Goal: Task Accomplishment & Management: Use online tool/utility

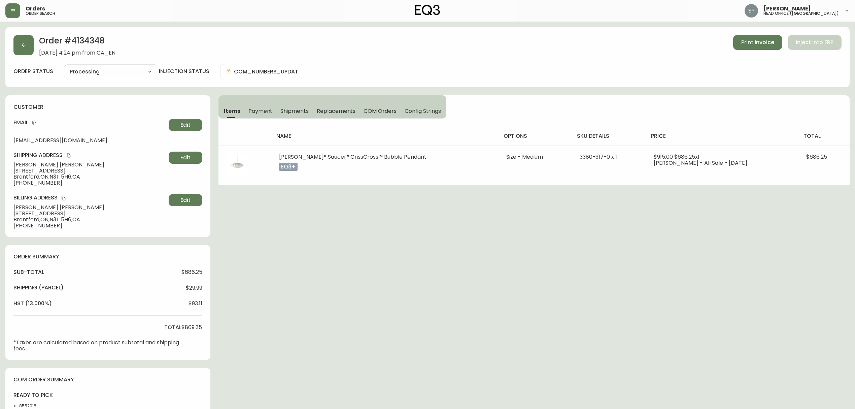
click at [95, 69] on select "Cancelled Fully Shipped Processing Partially Shipped" at bounding box center [111, 72] width 94 height 10
click at [64, 67] on select "Cancelled Fully Shipped Processing Partially Shipped" at bounding box center [111, 72] width 94 height 10
select select "PROCESSING"
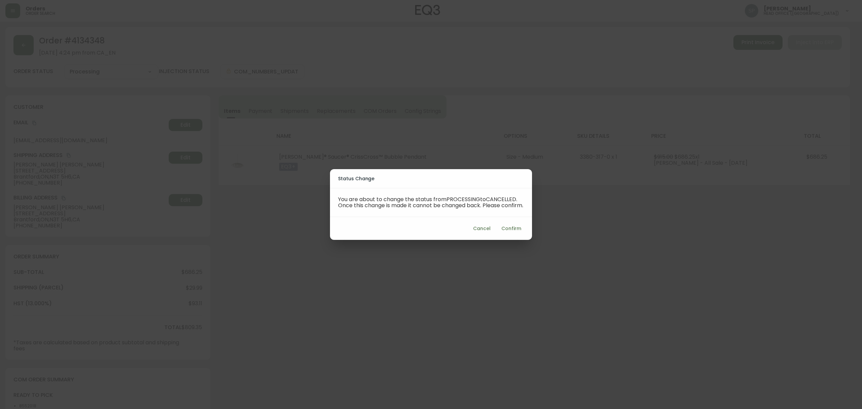
click at [516, 231] on span "Confirm" at bounding box center [511, 228] width 20 height 8
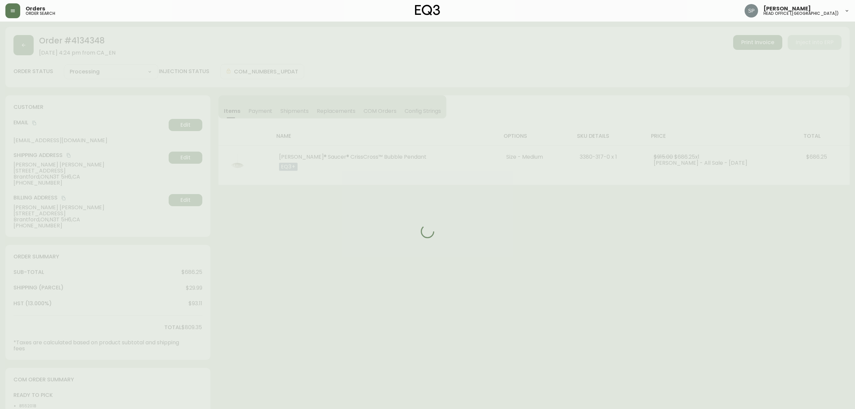
type input "Cancelled"
select select "CANCELLED"
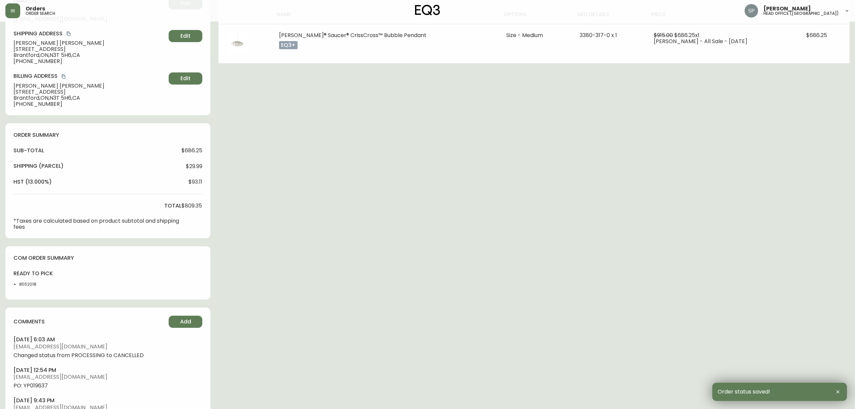
scroll to position [179, 0]
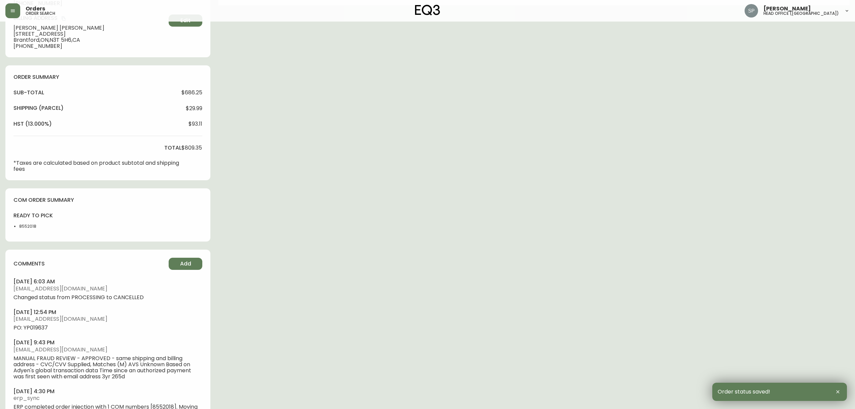
click at [33, 228] on li "8552018" at bounding box center [36, 226] width 35 height 6
copy li "8552018"
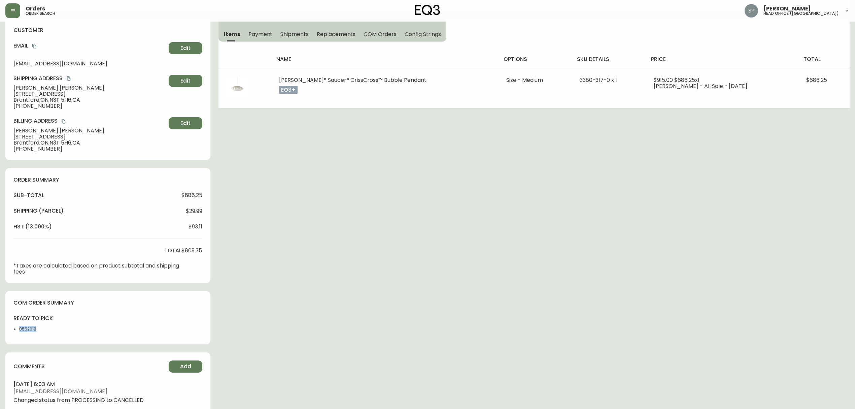
scroll to position [0, 0]
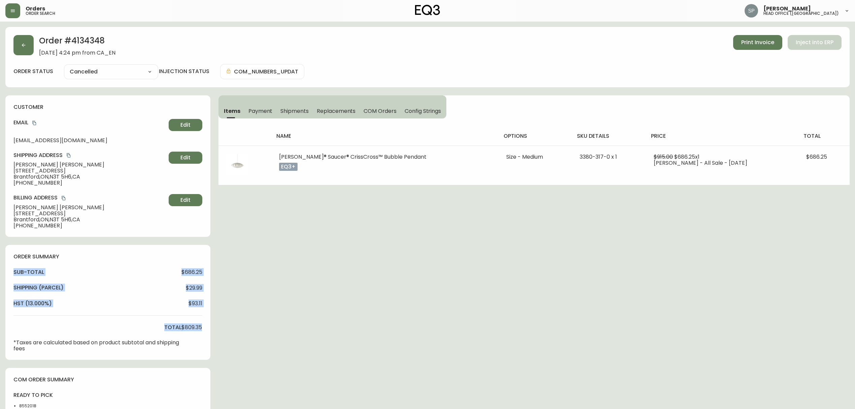
drag, startPoint x: 203, startPoint y: 326, endPoint x: 189, endPoint y: 285, distance: 43.5
click at [9, 272] on div "order summary sub-total $686.25 Shipping ( Parcel ) $29.99 hst (13.000%) $93.11…" at bounding box center [107, 302] width 205 height 115
copy div "sub-total $686.25 Shipping ( Parcel ) $29.99 hst (13.000%) $93.11 total $809.35"
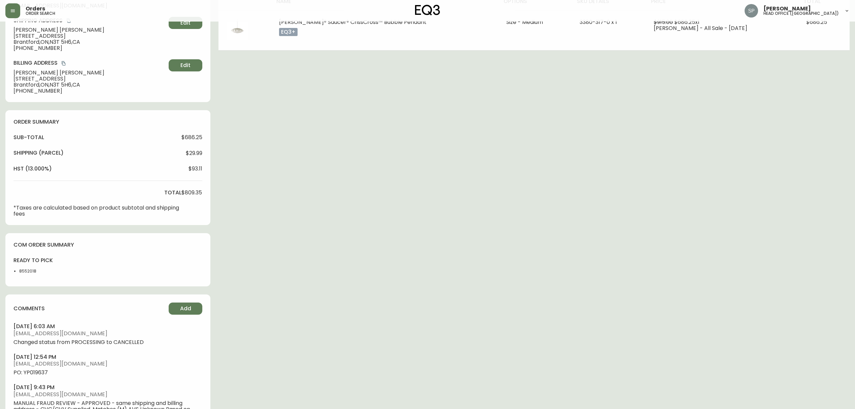
click at [30, 271] on li "8552018" at bounding box center [36, 271] width 35 height 6
copy li "8552018"
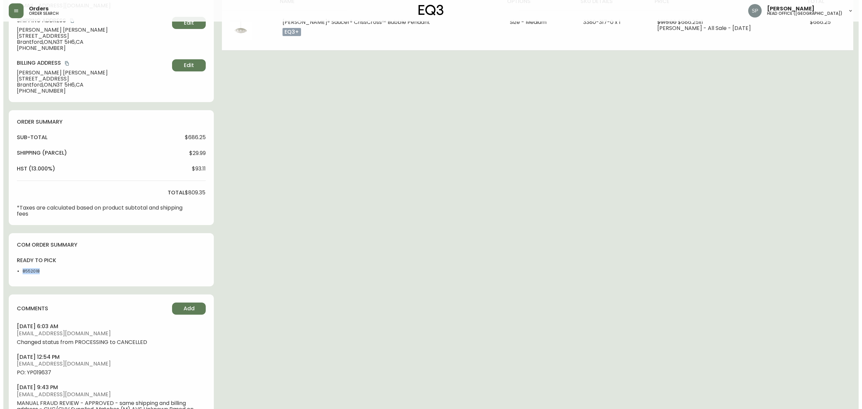
scroll to position [0, 0]
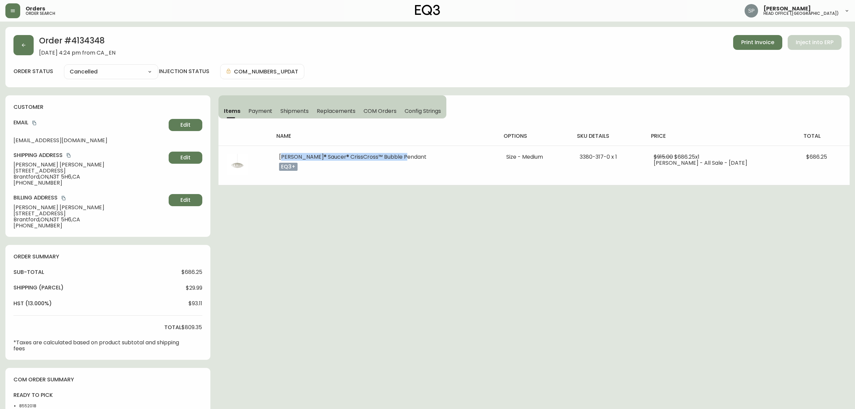
drag, startPoint x: 280, startPoint y: 155, endPoint x: 339, endPoint y: 38, distance: 131.0
click at [406, 158] on td "[PERSON_NAME]® Saucer® CrissCross™ Bubble Pendant eq3+" at bounding box center [384, 164] width 227 height 39
copy span "[PERSON_NAME]® Saucer® CrissCross™ Bubble Pendant"
click at [25, 43] on icon "button" at bounding box center [23, 44] width 5 height 5
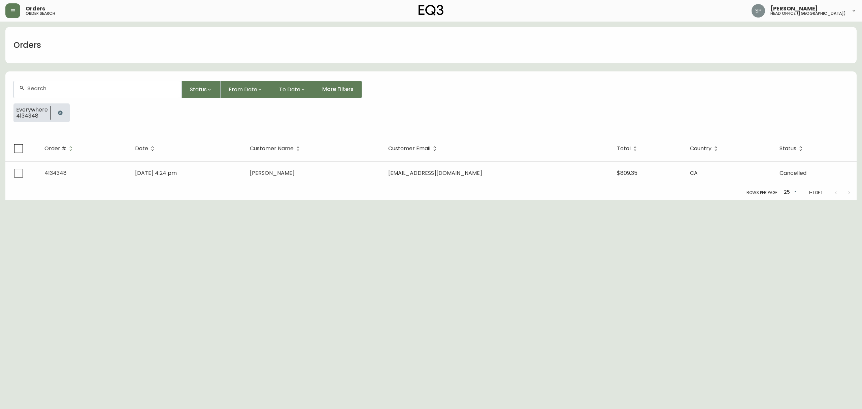
click at [65, 85] on div at bounding box center [98, 89] width 168 height 16
paste input "[PHONE_NUMBER]"
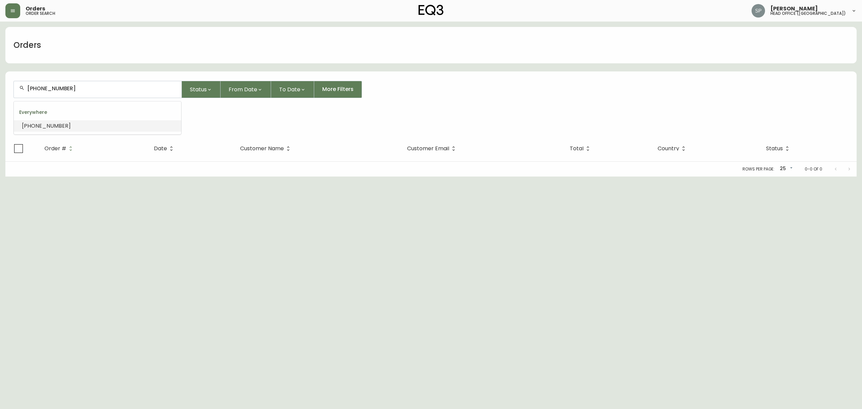
click at [39, 90] on input "[PHONE_NUMBER]" at bounding box center [101, 88] width 149 height 6
click at [53, 87] on input "[PHONE_NUMBER]" at bounding box center [101, 88] width 149 height 6
type input "672-7559600"
click at [41, 89] on input "672-7559600" at bounding box center [101, 88] width 149 height 6
type input "6727559600"
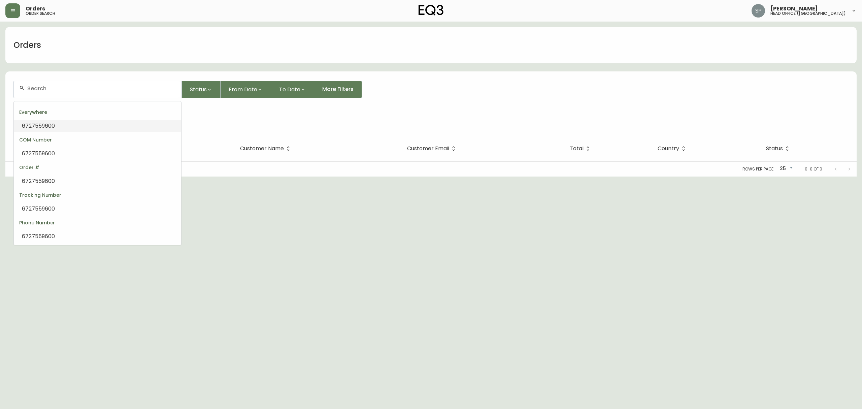
type input "6727559600"
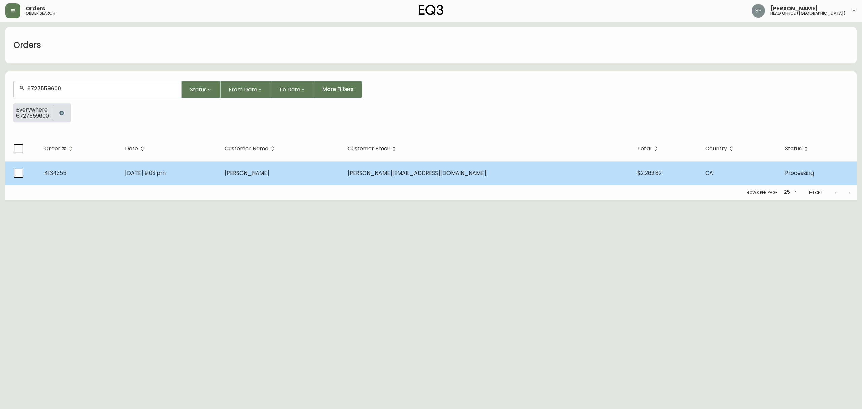
click at [219, 174] on td "[DATE] 9:03 pm" at bounding box center [170, 173] width 100 height 24
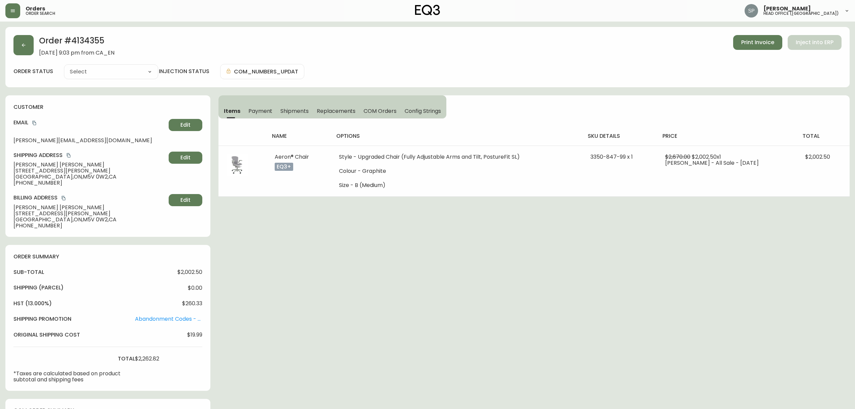
type input "Processing"
select select "PROCESSING"
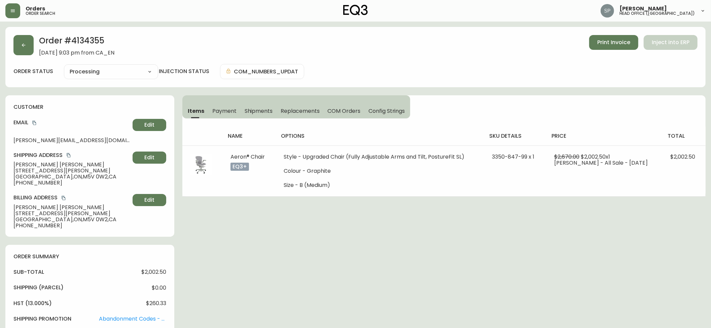
click at [89, 39] on h2 "Order # 4134355" at bounding box center [76, 42] width 75 height 15
copy h2 "4134355"
click at [34, 122] on icon "copy" at bounding box center [34, 123] width 5 height 5
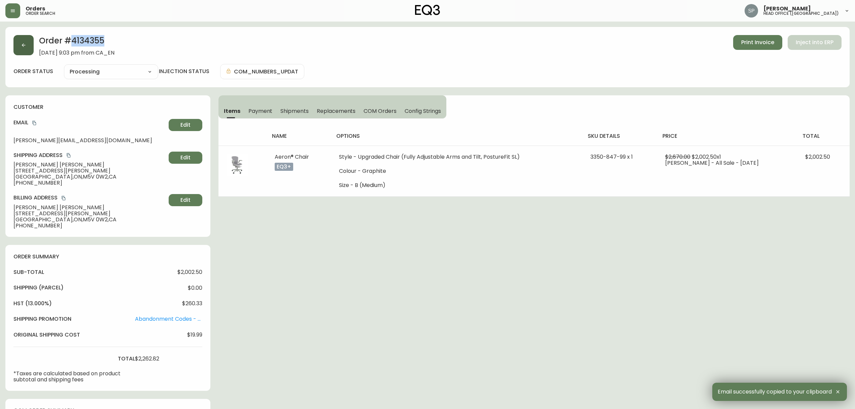
click at [19, 44] on button "button" at bounding box center [23, 45] width 20 height 20
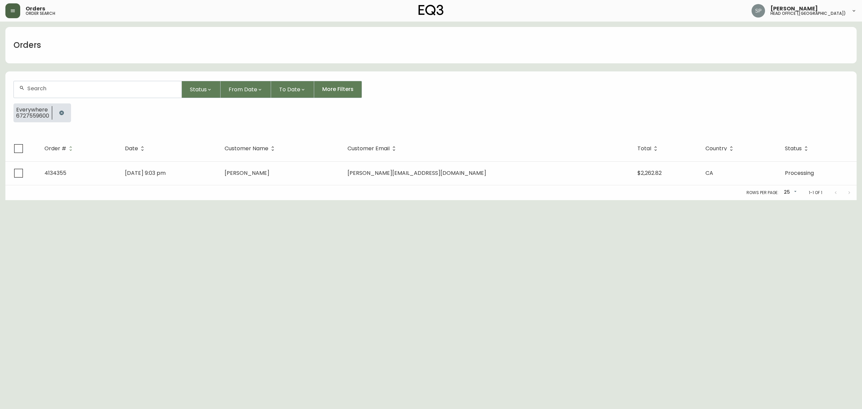
click at [15, 14] on button "button" at bounding box center [12, 10] width 15 height 15
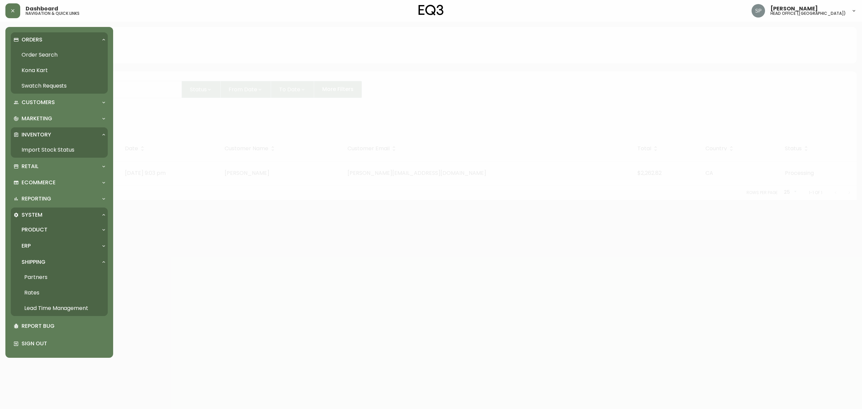
click at [52, 152] on link "Import Stock Status" at bounding box center [59, 149] width 97 height 15
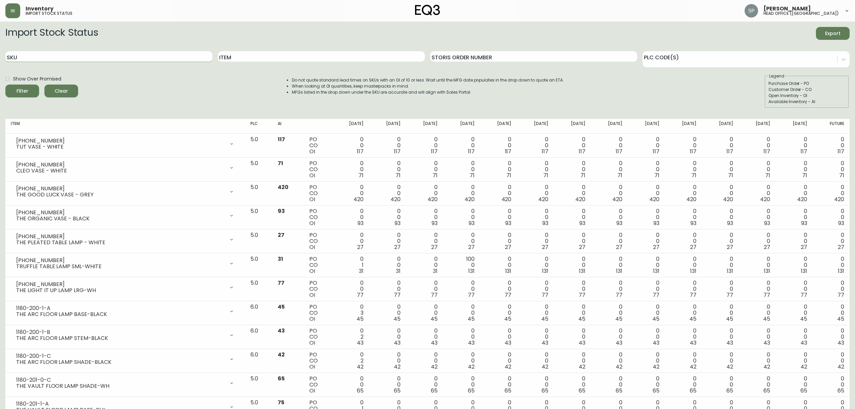
click at [124, 59] on input "SKU" at bounding box center [108, 56] width 207 height 11
paste input "3020-986-40-B"
click at [5, 84] on button "Filter" at bounding box center [22, 90] width 34 height 13
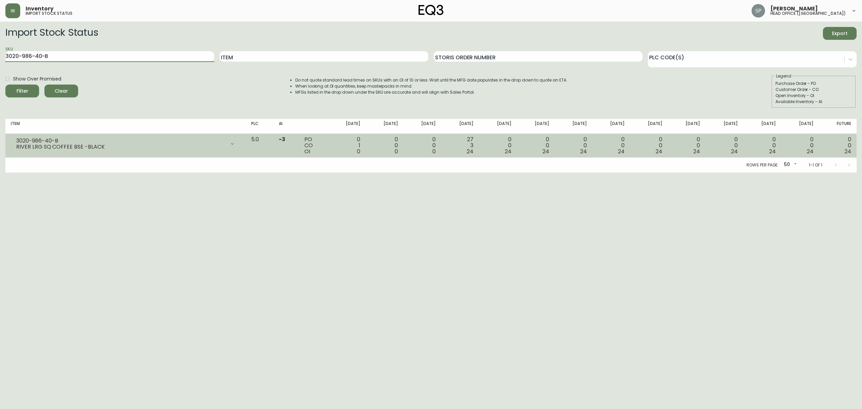
click at [235, 143] on icon at bounding box center [232, 143] width 5 height 5
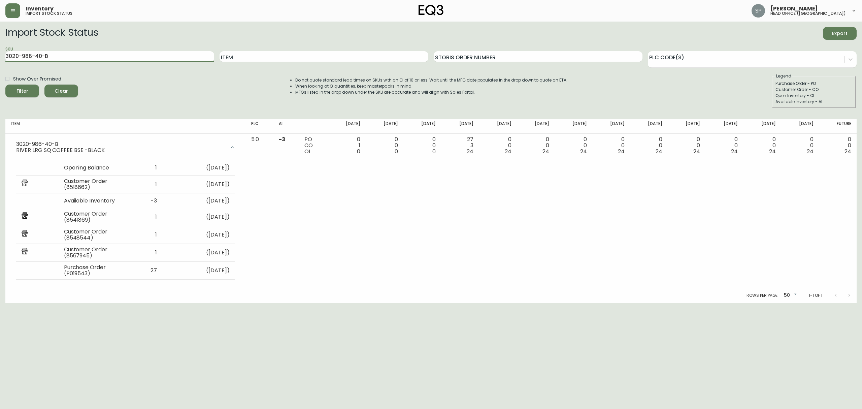
drag, startPoint x: 50, startPoint y: 55, endPoint x: 0, endPoint y: 57, distance: 50.2
click at [0, 57] on main "Import Stock Status Export SKU 3020-986-40-B Item Storis Order Number PLC Code(…" at bounding box center [431, 162] width 862 height 281
paste input "0"
type input "3020-980-40-B"
click at [5, 84] on button "Filter" at bounding box center [22, 90] width 34 height 13
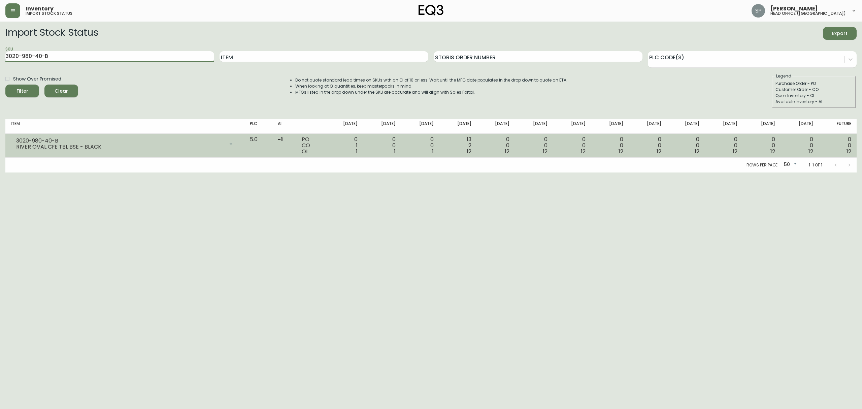
click at [238, 147] on div at bounding box center [230, 143] width 13 height 13
